Goal: Task Accomplishment & Management: Use online tool/utility

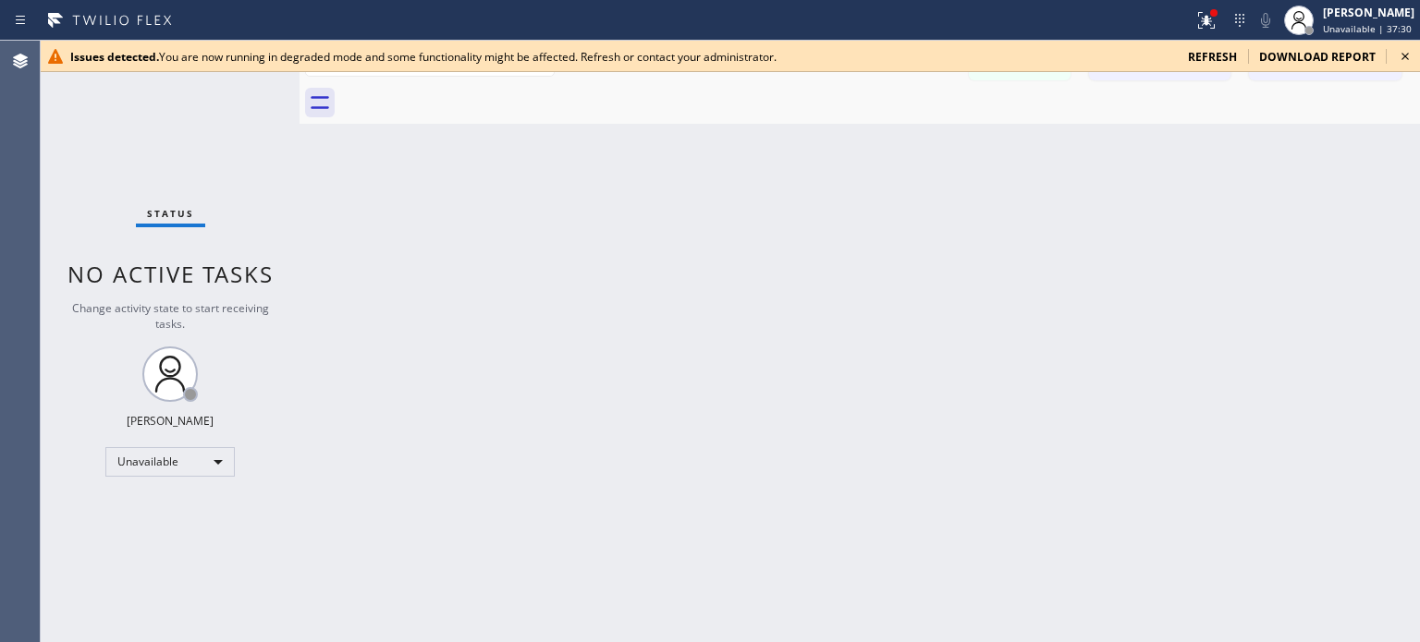
click at [1214, 58] on span "refresh" at bounding box center [1212, 57] width 49 height 16
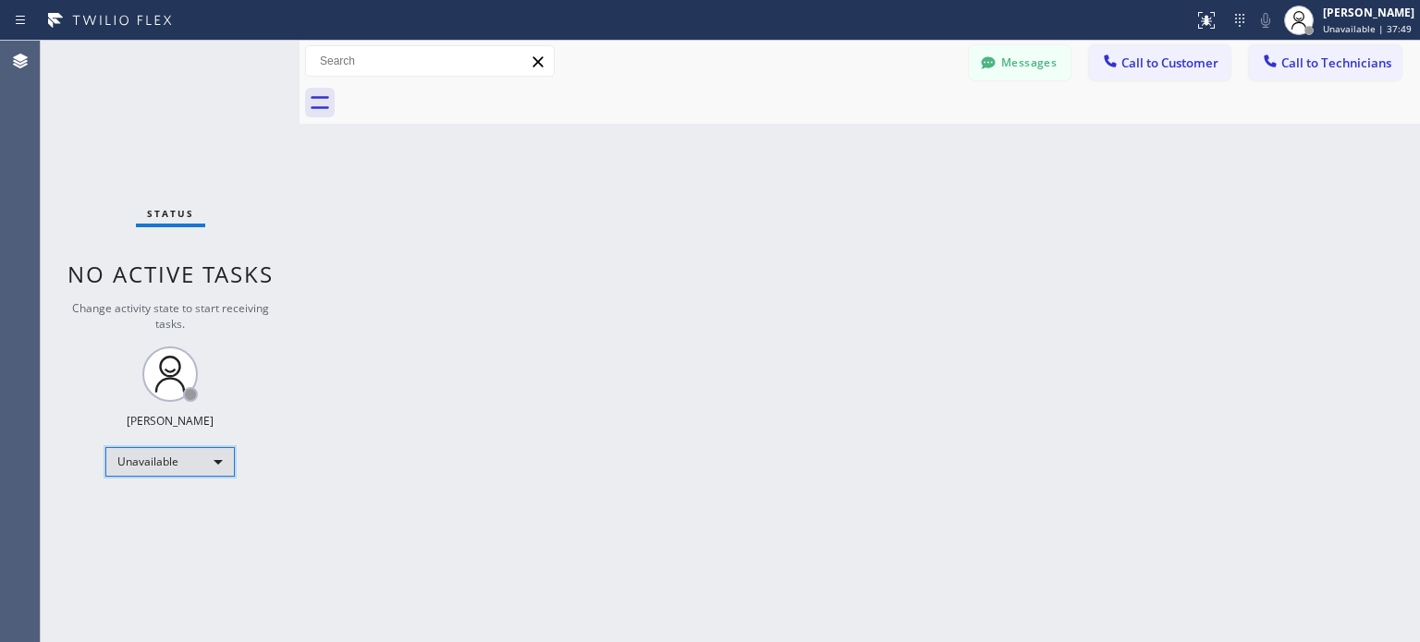
click at [144, 470] on div "Unavailable" at bounding box center [169, 462] width 129 height 30
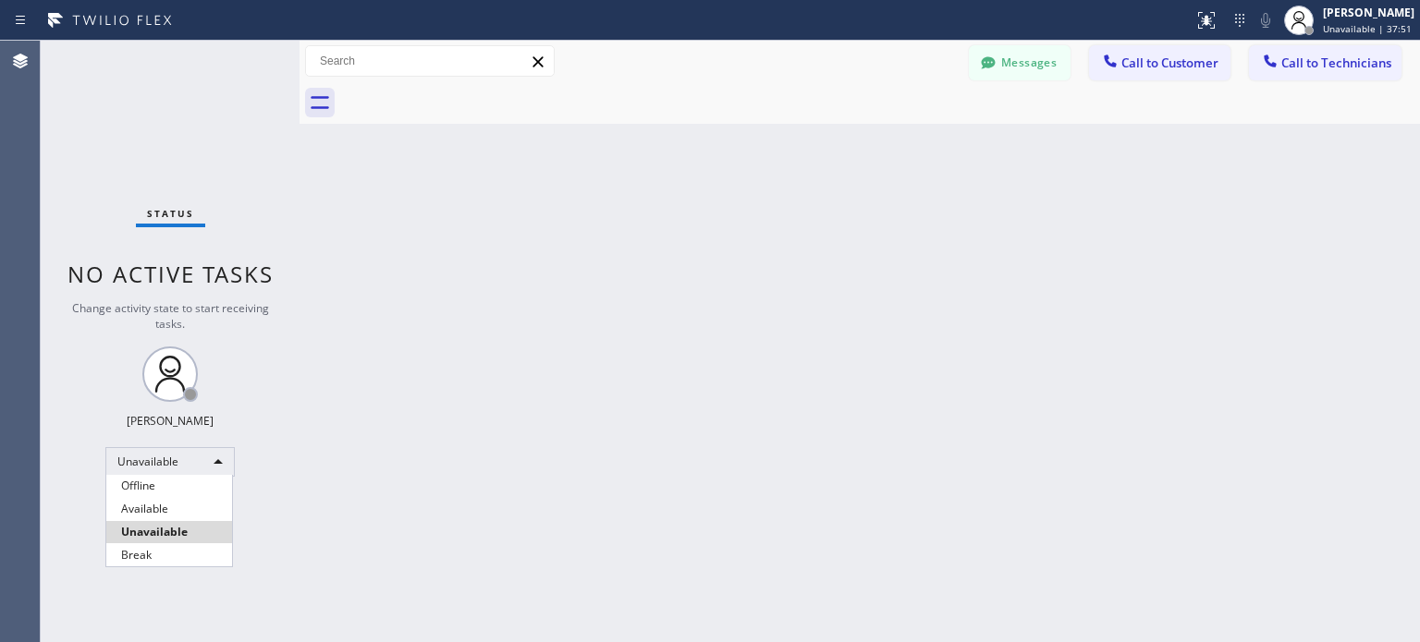
drag, startPoint x: 170, startPoint y: 532, endPoint x: 562, endPoint y: 449, distance: 400.5
click at [170, 532] on li "Unavailable" at bounding box center [169, 532] width 126 height 22
click at [1235, 18] on icon at bounding box center [1240, 20] width 22 height 22
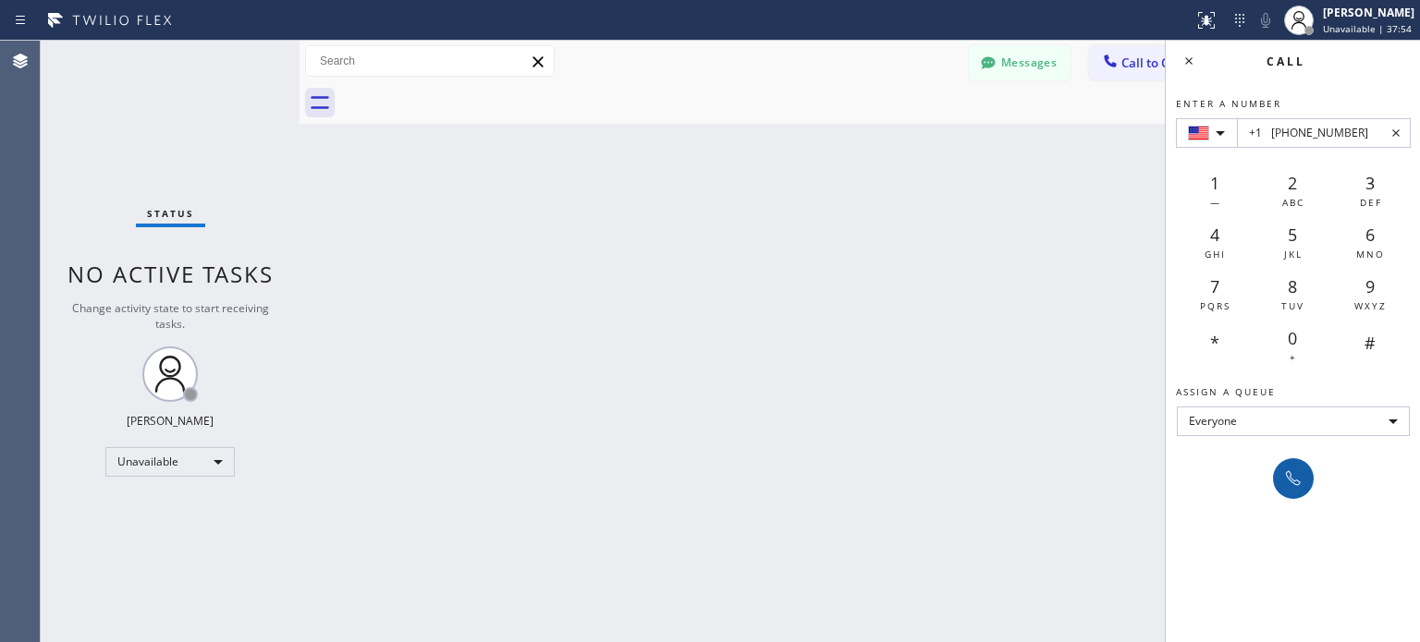
type input "+1 (206) 778-1485"
drag, startPoint x: 1296, startPoint y: 482, endPoint x: 1229, endPoint y: 458, distance: 70.8
click at [1295, 483] on icon at bounding box center [1293, 479] width 22 height 22
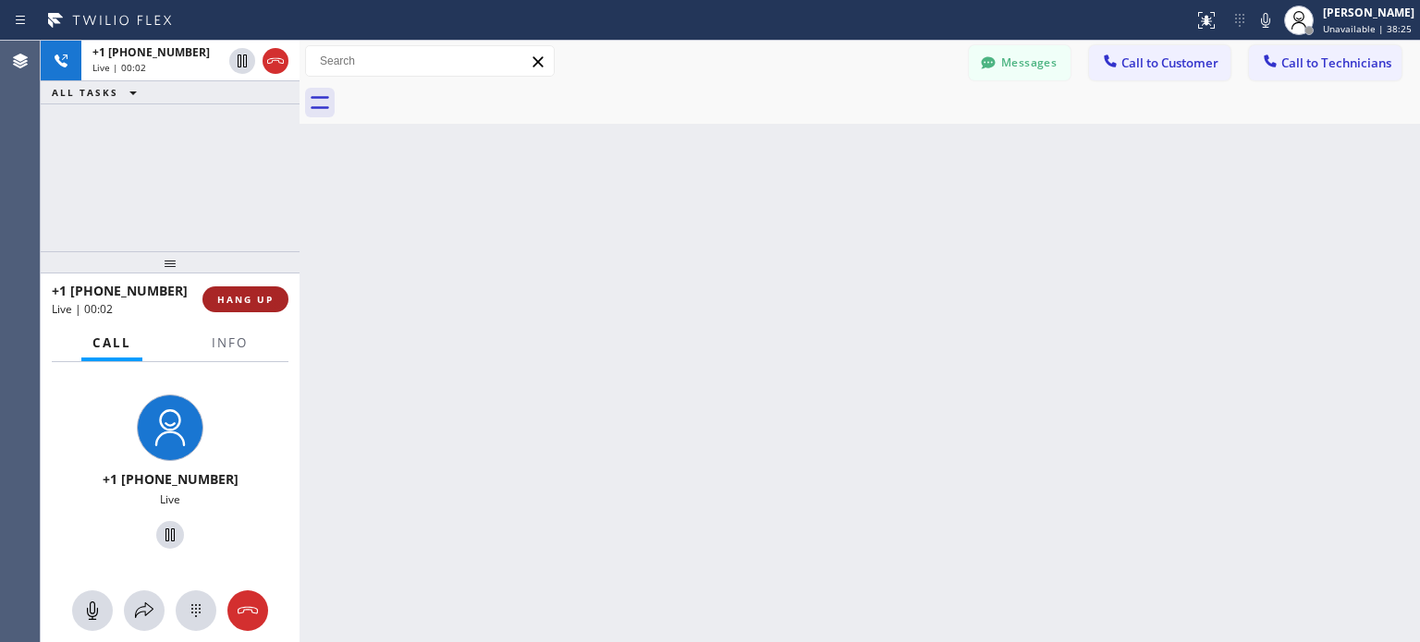
click at [275, 303] on button "HANG UP" at bounding box center [245, 300] width 86 height 26
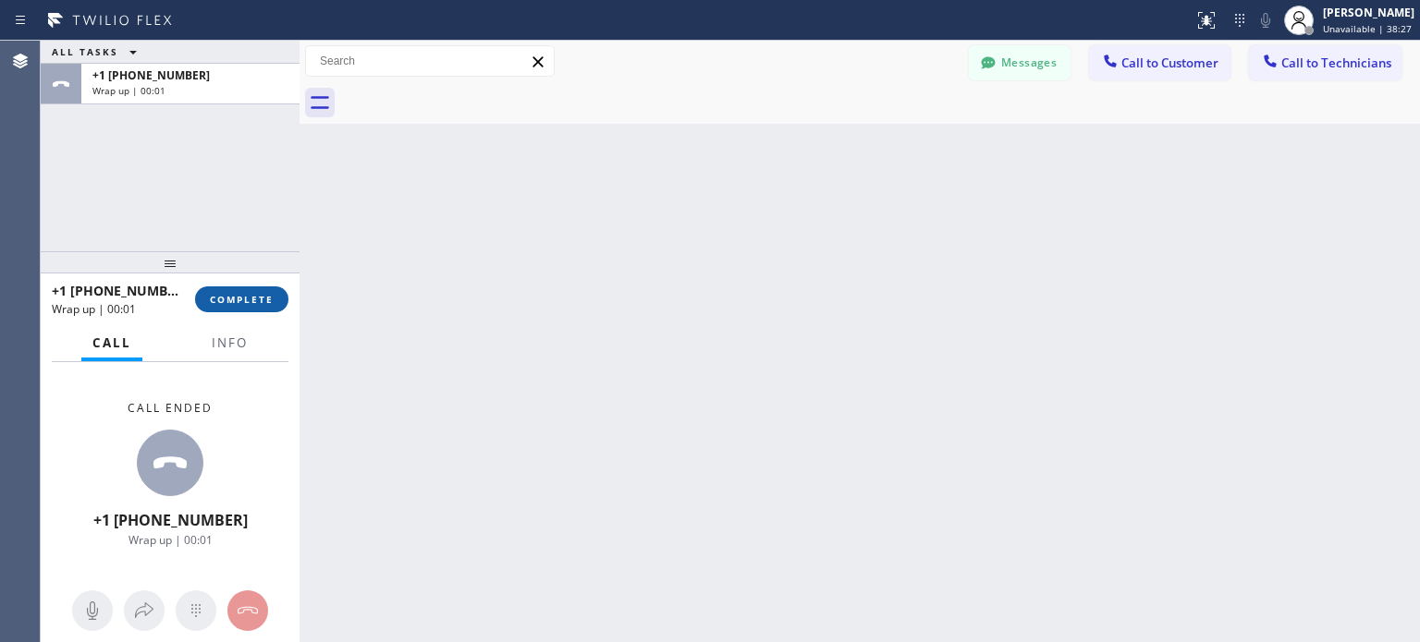
click at [250, 298] on span "COMPLETE" at bounding box center [242, 299] width 64 height 13
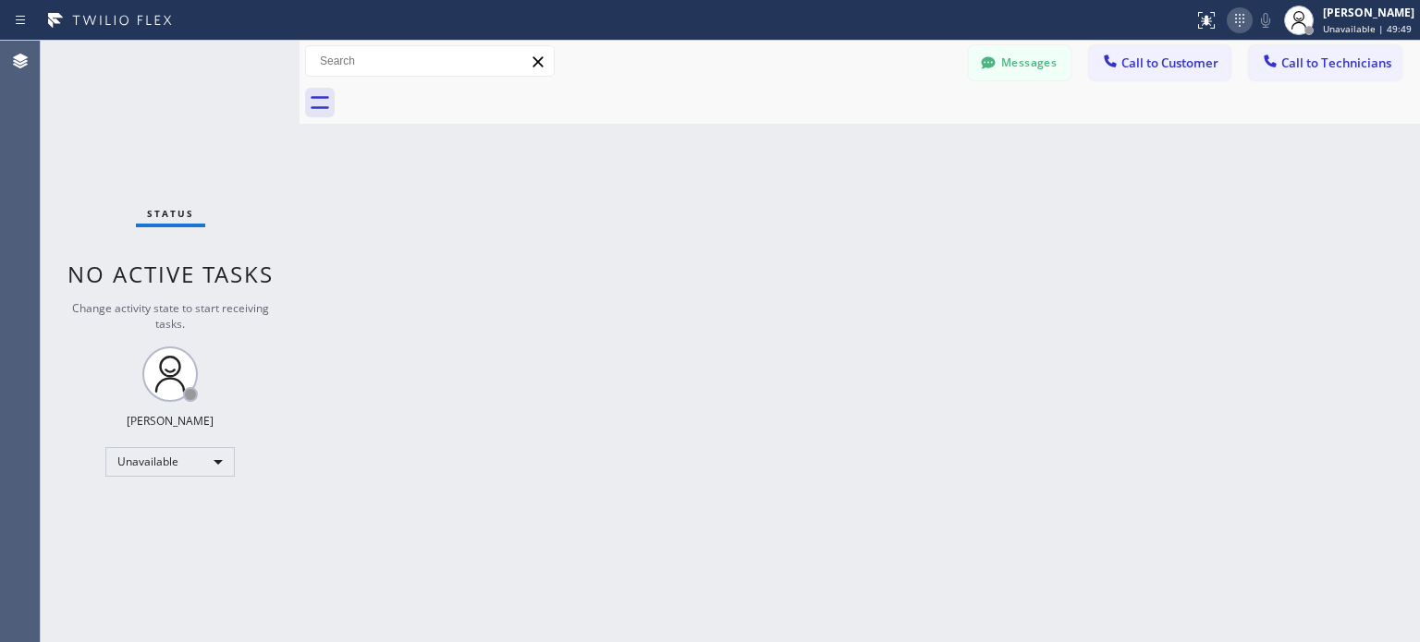
click at [1240, 19] on icon at bounding box center [1240, 20] width 22 height 22
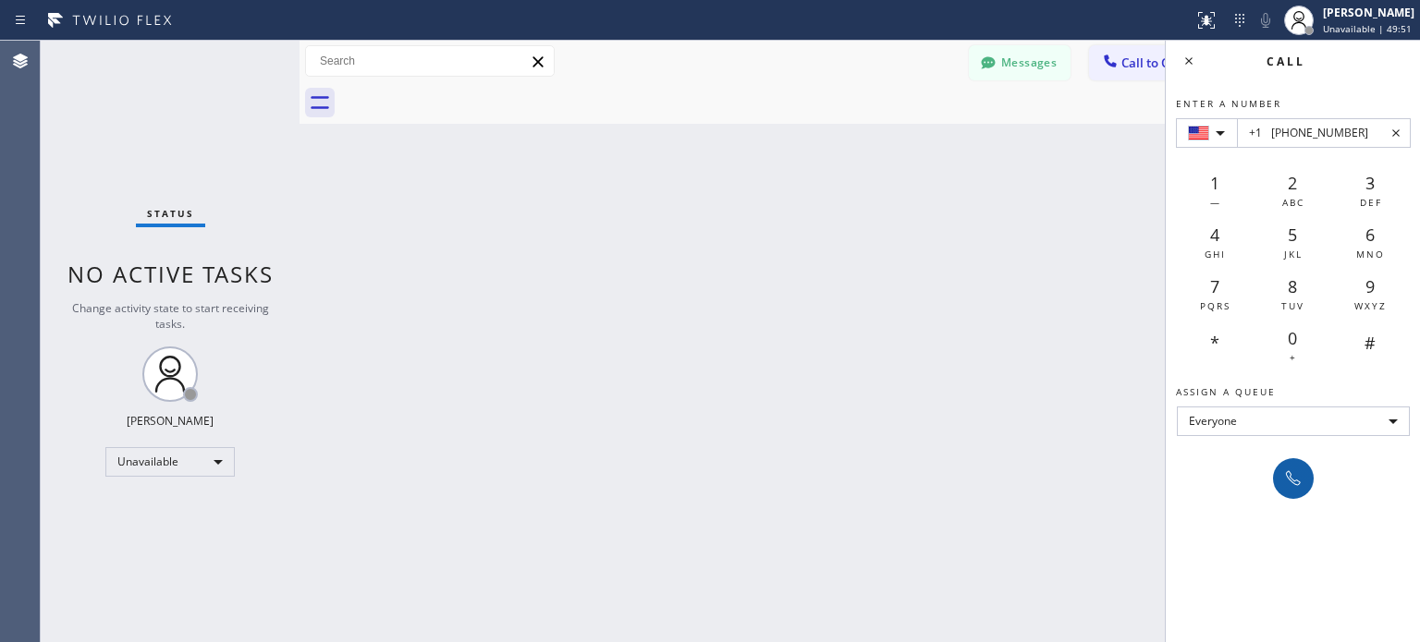
type input "+1 (617) 842-5003"
click at [1289, 469] on icon at bounding box center [1293, 479] width 22 height 22
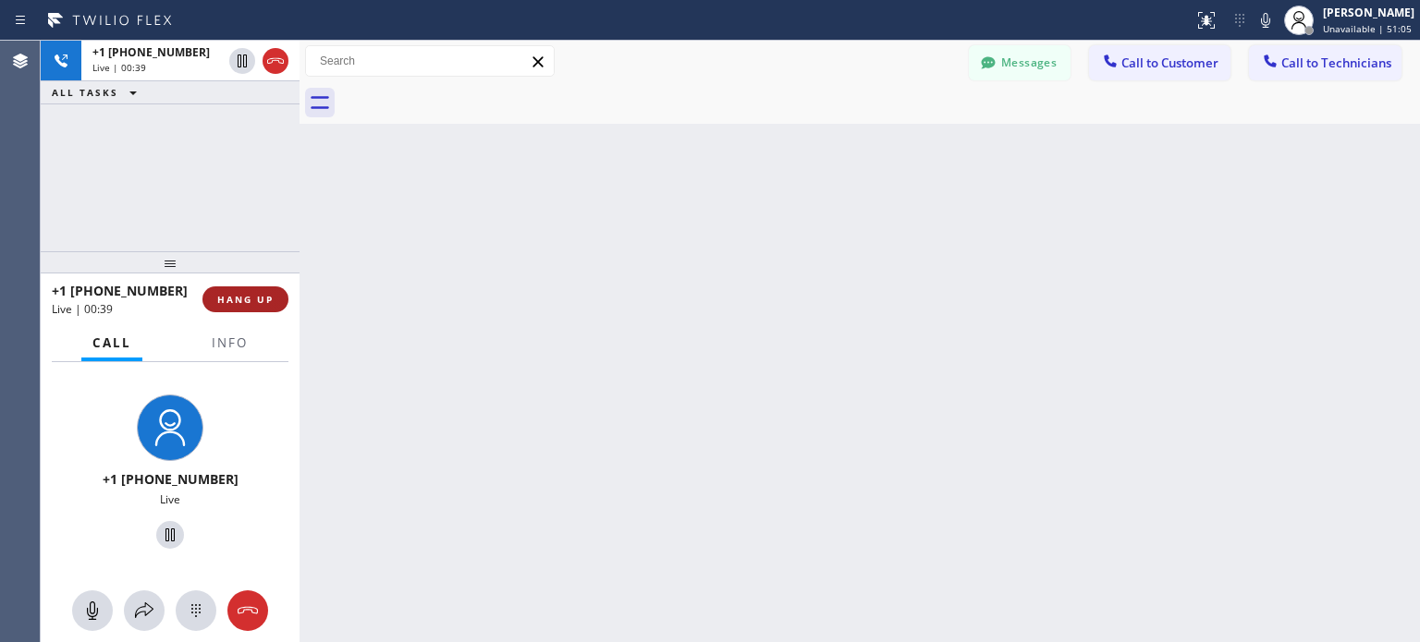
click at [243, 293] on span "HANG UP" at bounding box center [245, 299] width 56 height 13
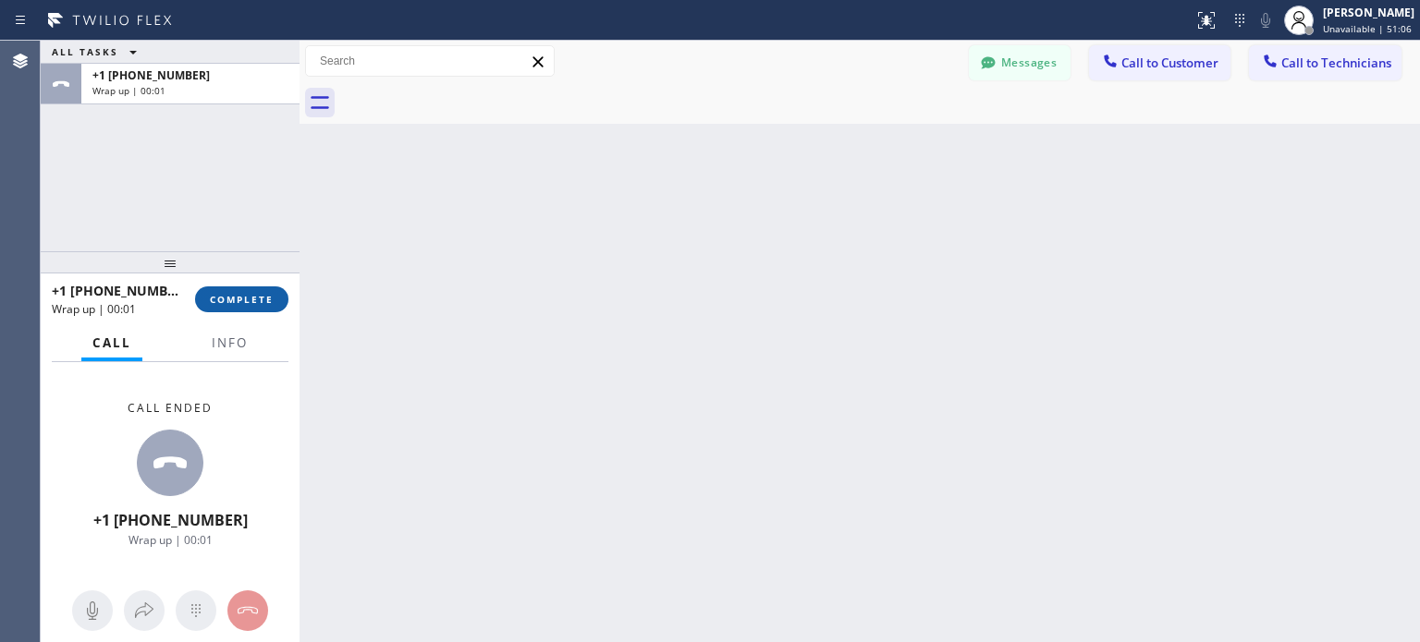
click at [243, 293] on span "COMPLETE" at bounding box center [242, 299] width 64 height 13
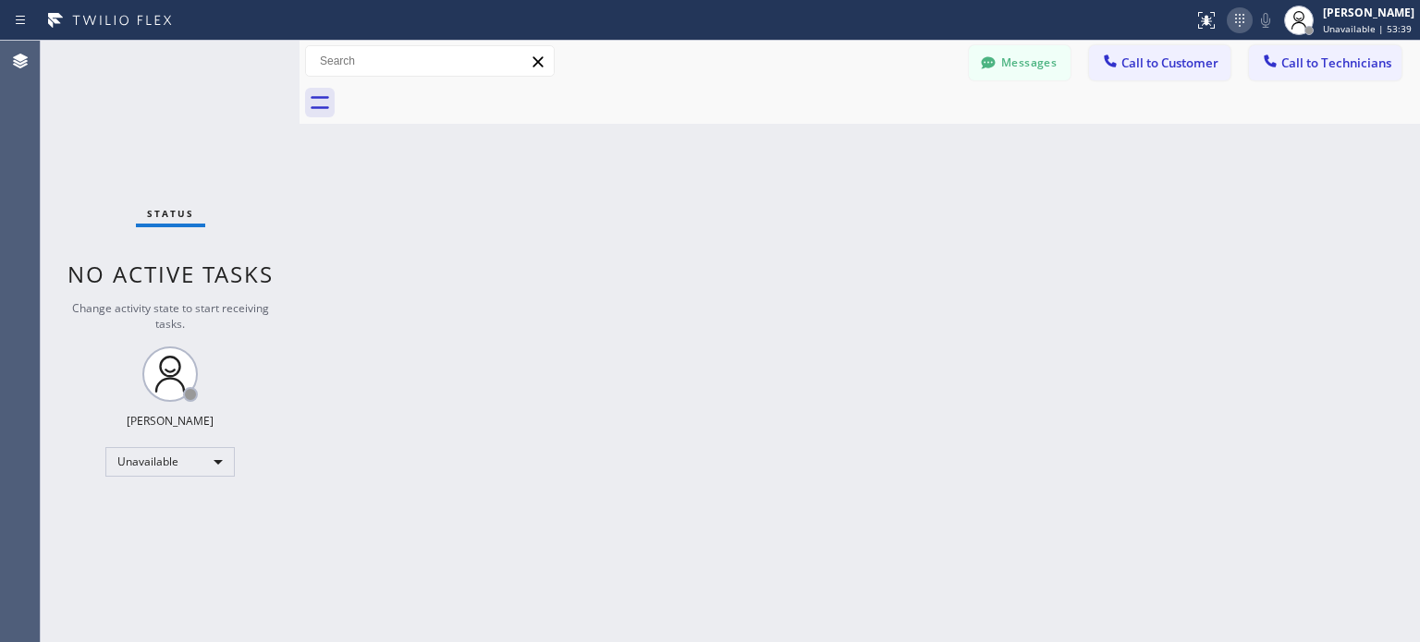
click at [1238, 28] on icon at bounding box center [1240, 20] width 22 height 22
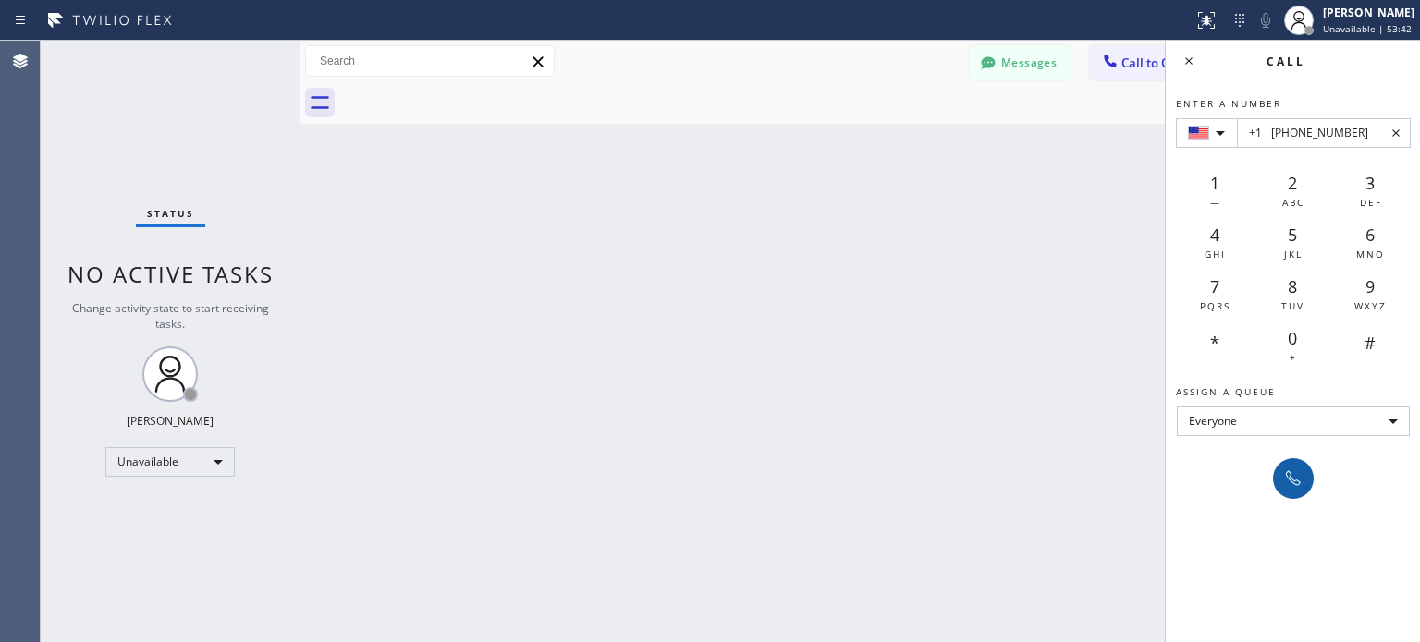
type input "+1 (347) 465-3177"
click at [1282, 476] on icon at bounding box center [1293, 479] width 22 height 22
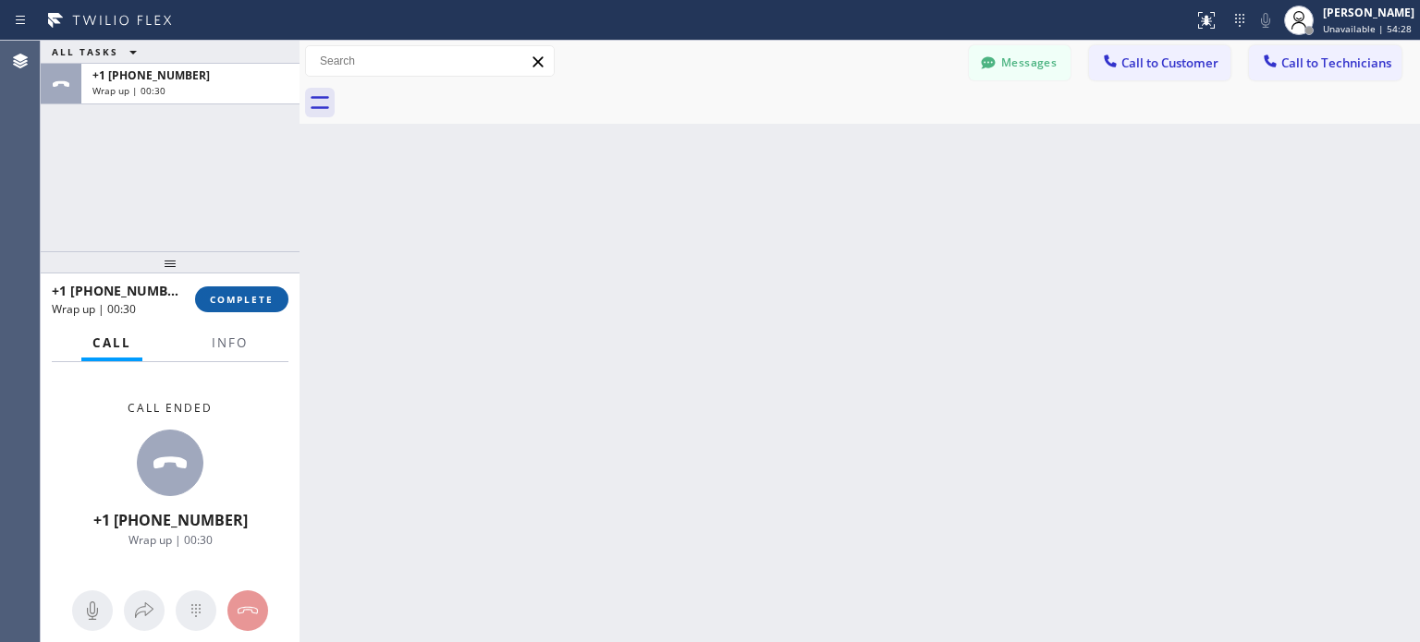
click at [237, 300] on span "COMPLETE" at bounding box center [242, 299] width 64 height 13
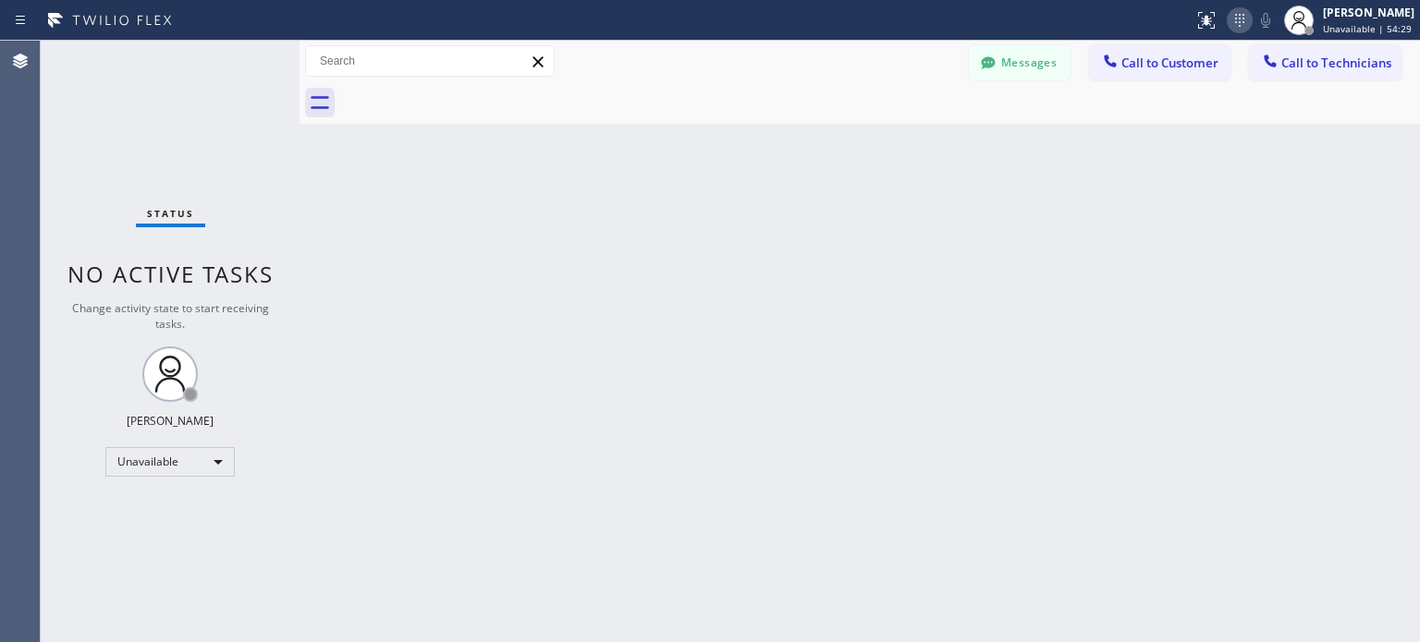
click at [1233, 21] on icon at bounding box center [1240, 20] width 22 height 22
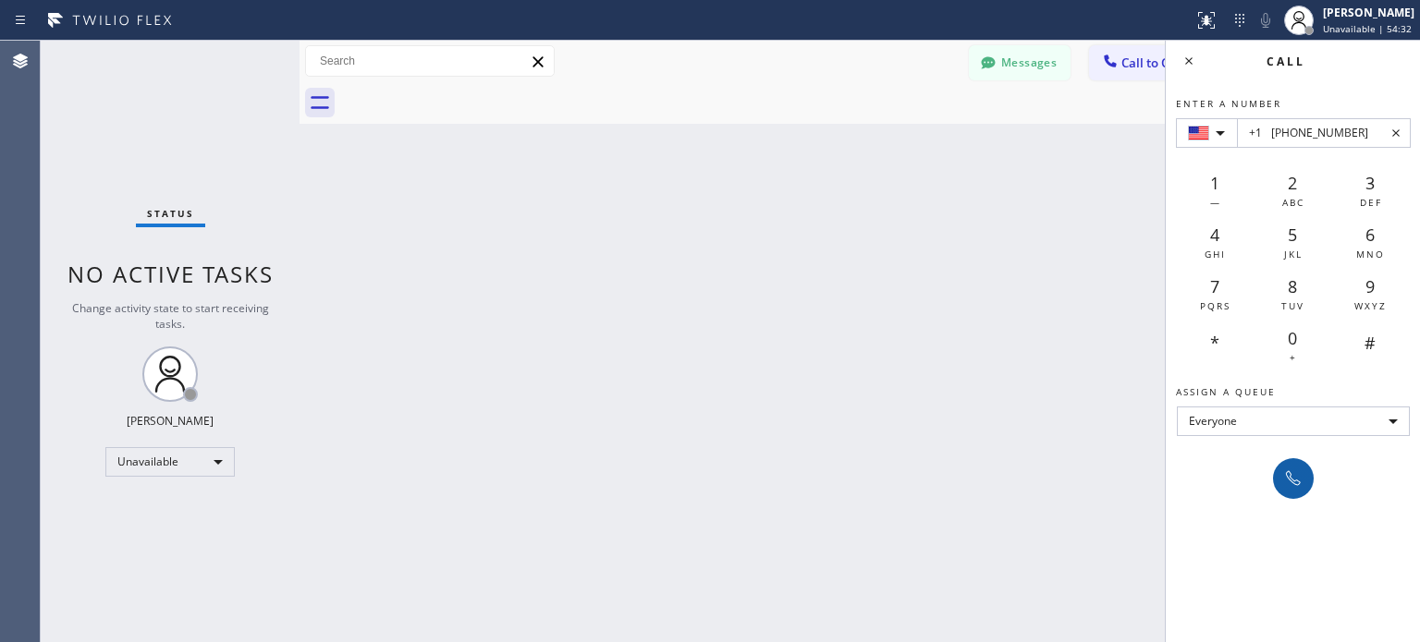
type input "+1 (347) 465-3177"
click at [1284, 479] on icon at bounding box center [1293, 479] width 22 height 22
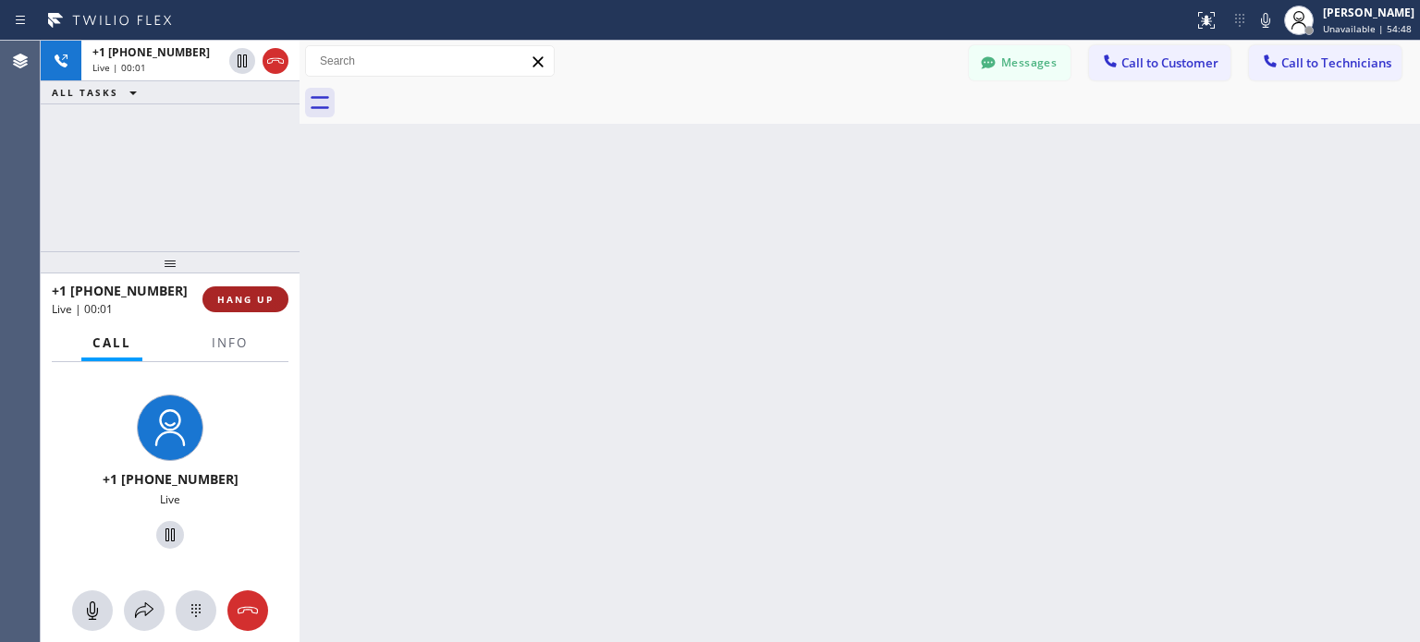
click at [266, 302] on span "HANG UP" at bounding box center [245, 299] width 56 height 13
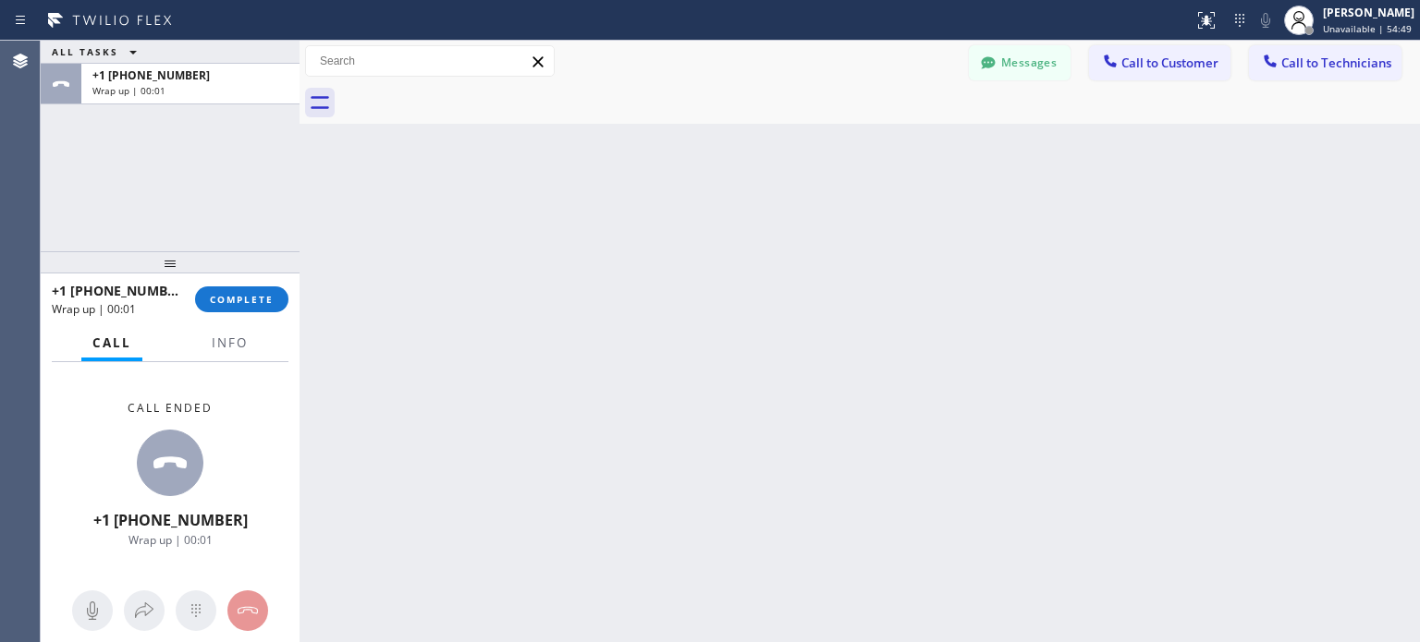
drag, startPoint x: 259, startPoint y: 307, endPoint x: 285, endPoint y: 144, distance: 164.7
click at [260, 306] on button "COMPLETE" at bounding box center [241, 300] width 93 height 26
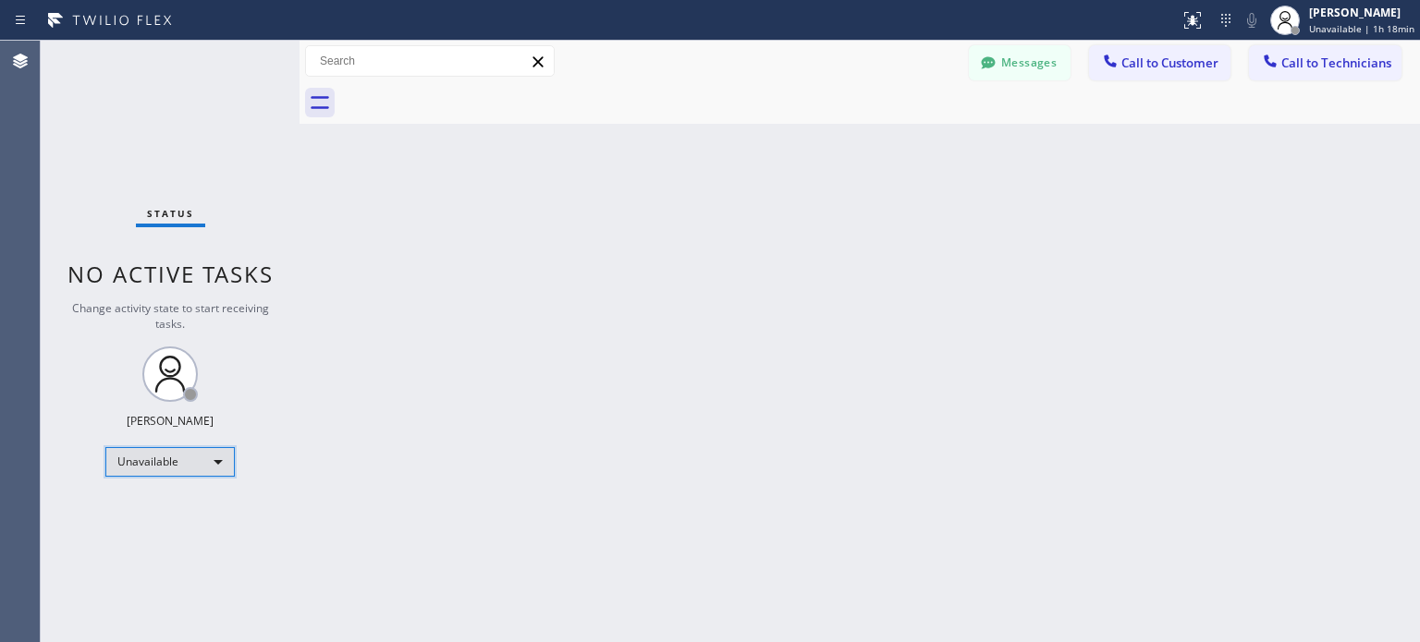
click at [169, 458] on div "Unavailable" at bounding box center [169, 462] width 129 height 30
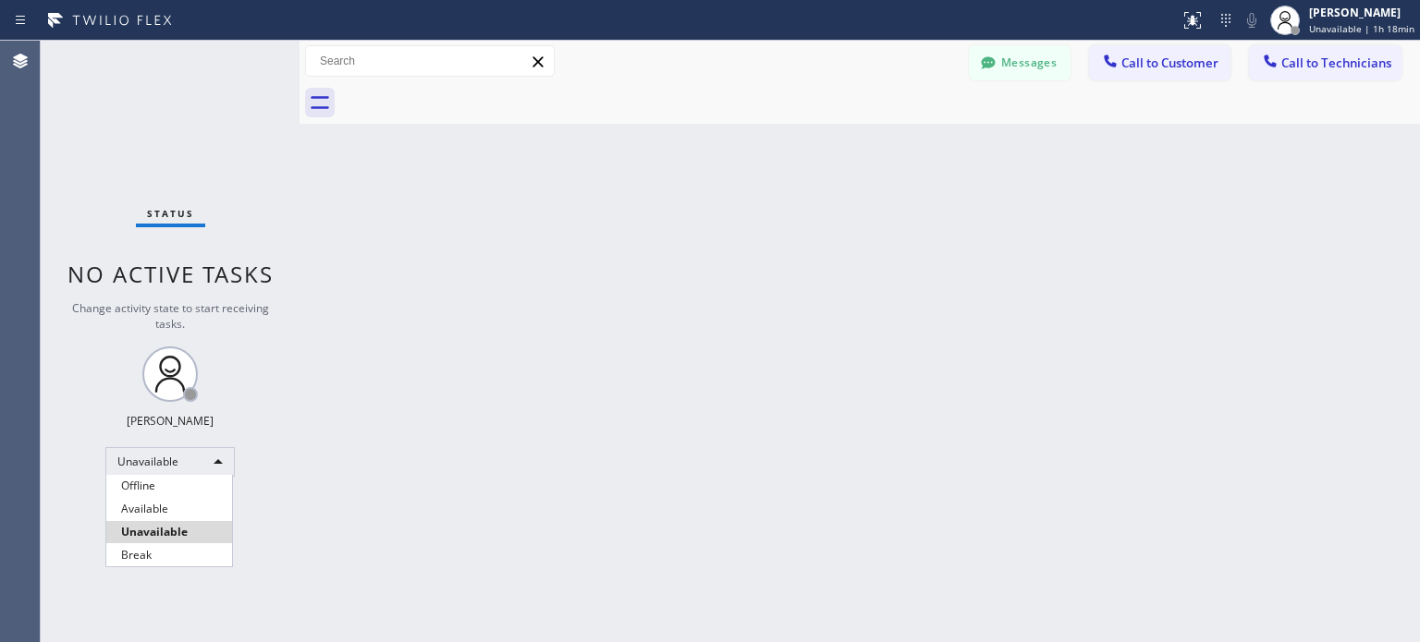
drag, startPoint x: 177, startPoint y: 501, endPoint x: 266, endPoint y: 163, distance: 349.8
click at [178, 501] on li "Available" at bounding box center [169, 509] width 126 height 22
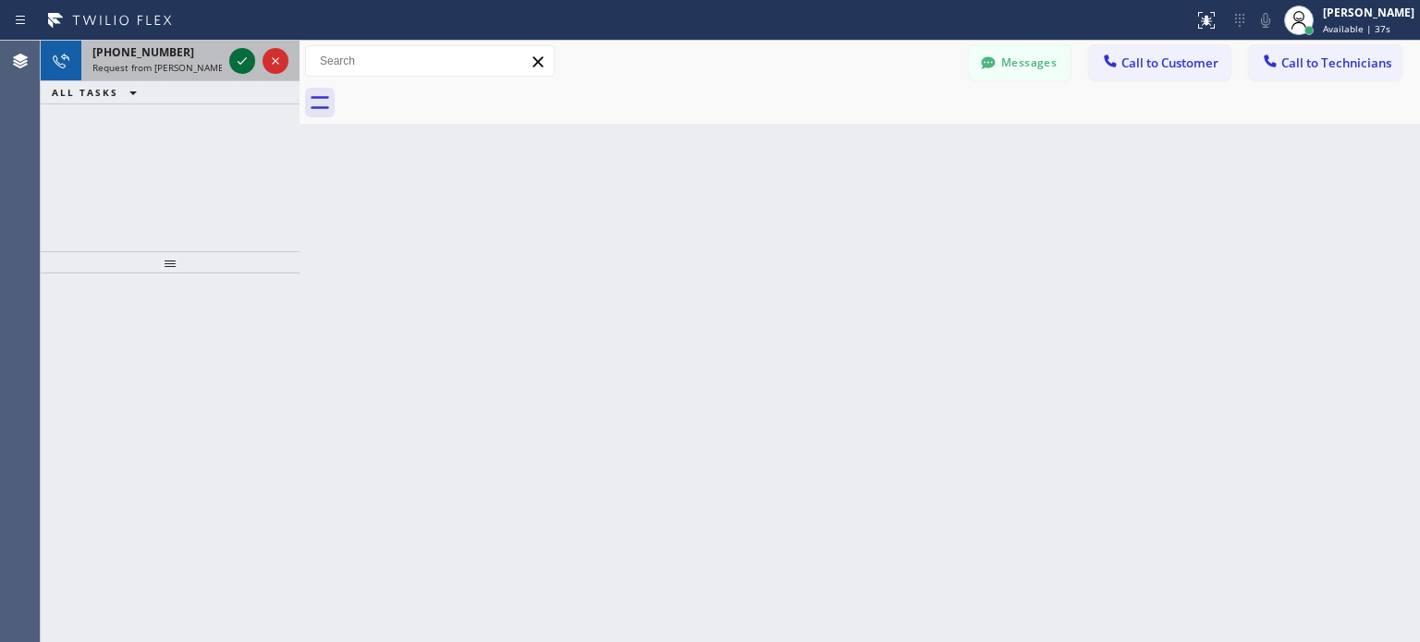
click at [251, 50] on icon at bounding box center [242, 61] width 22 height 22
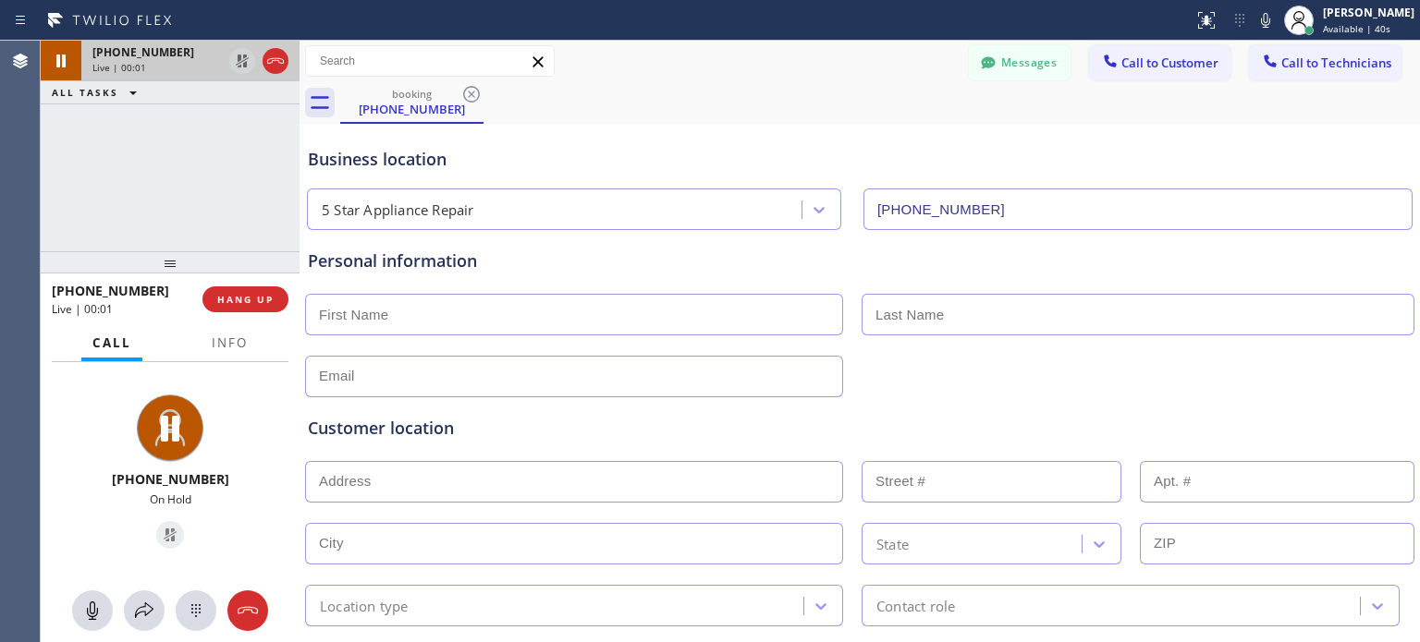
type input "[PHONE_NUMBER]"
click at [252, 300] on span "HANG UP" at bounding box center [245, 299] width 56 height 13
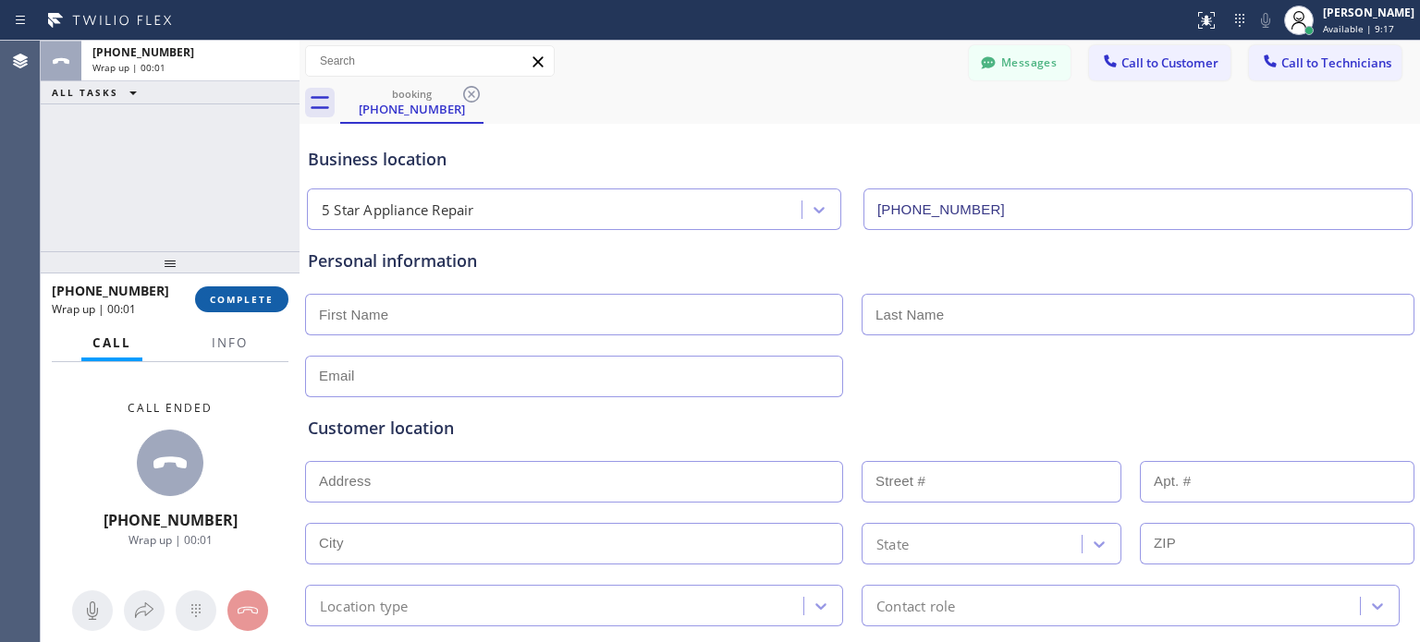
click at [262, 301] on span "COMPLETE" at bounding box center [242, 299] width 64 height 13
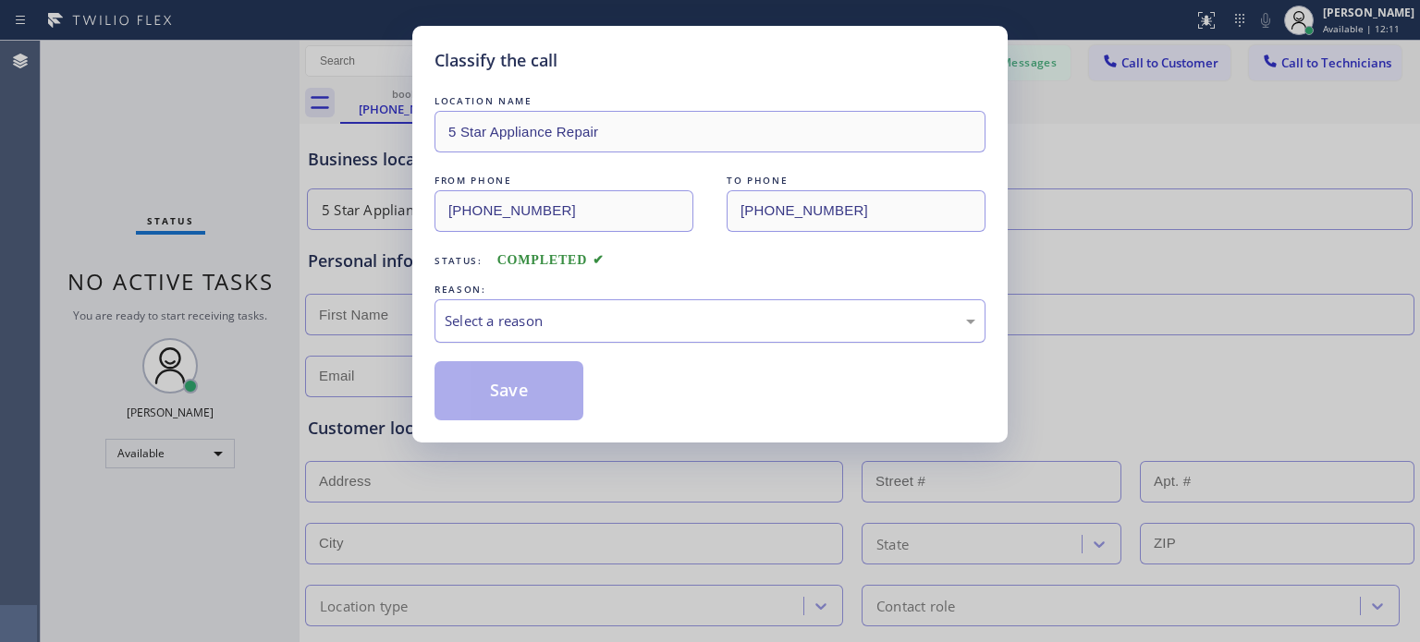
click at [526, 330] on div "Select a reason" at bounding box center [710, 321] width 531 height 21
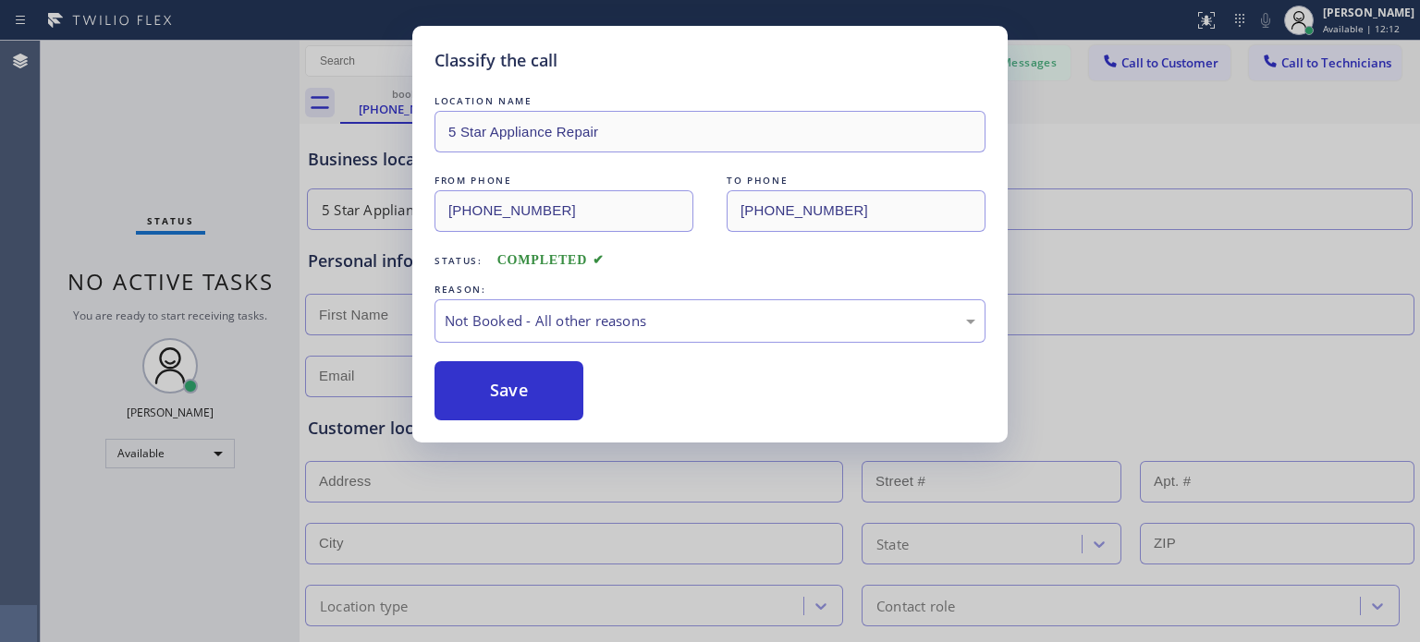
click at [497, 388] on button "Save" at bounding box center [508, 390] width 149 height 59
